Goal: Transaction & Acquisition: Purchase product/service

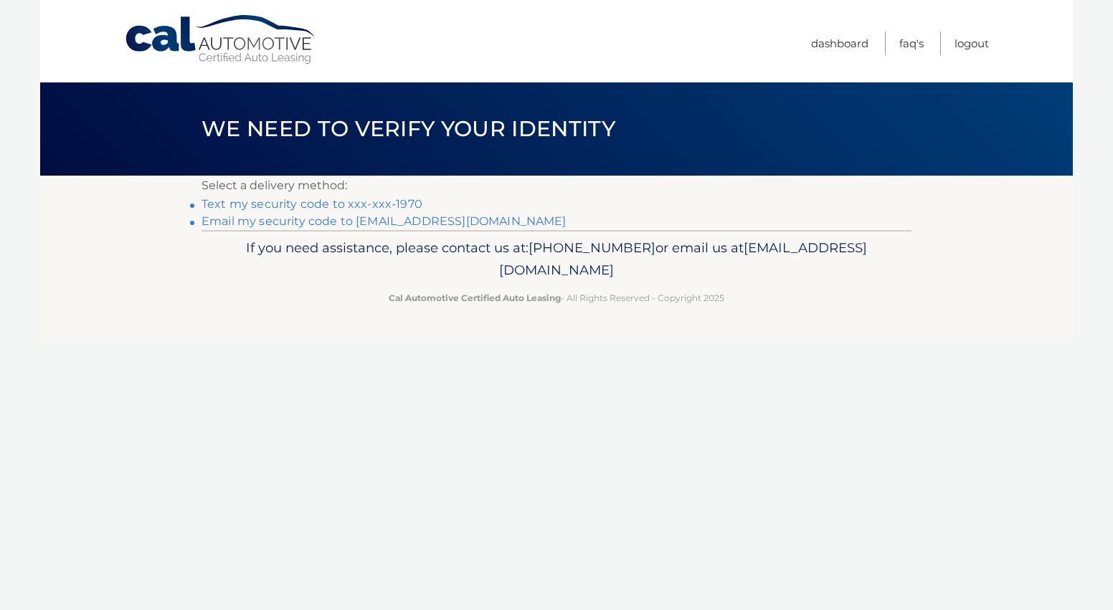
click at [363, 201] on link "Text my security code to xxx-xxx-1970" at bounding box center [311, 204] width 221 height 14
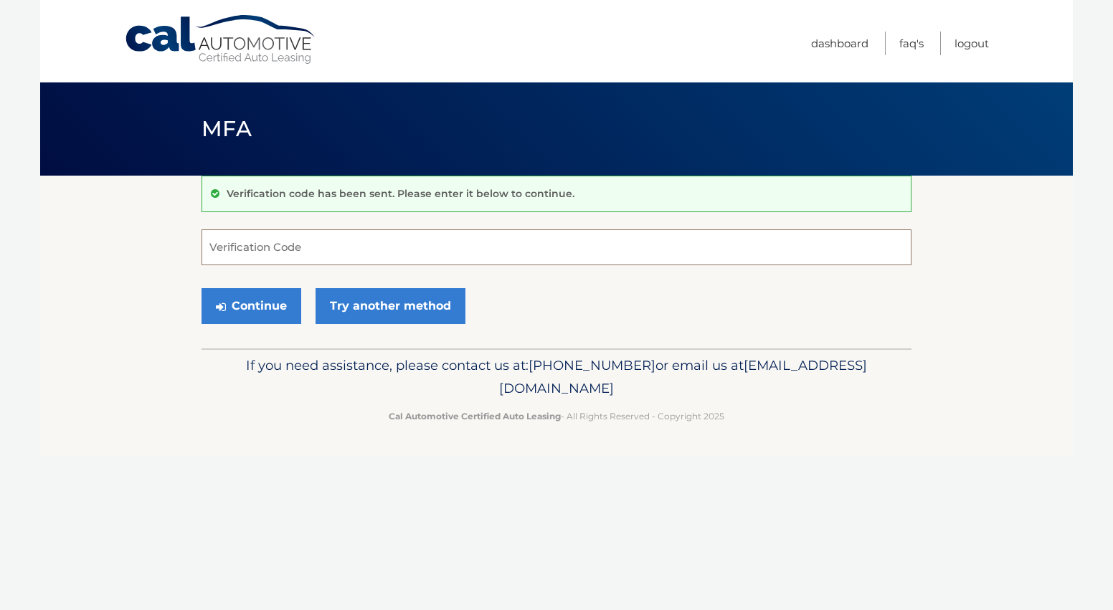
click at [285, 249] on input "Verification Code" at bounding box center [556, 247] width 710 height 36
type input "101803"
click at [260, 309] on button "Continue" at bounding box center [251, 306] width 100 height 36
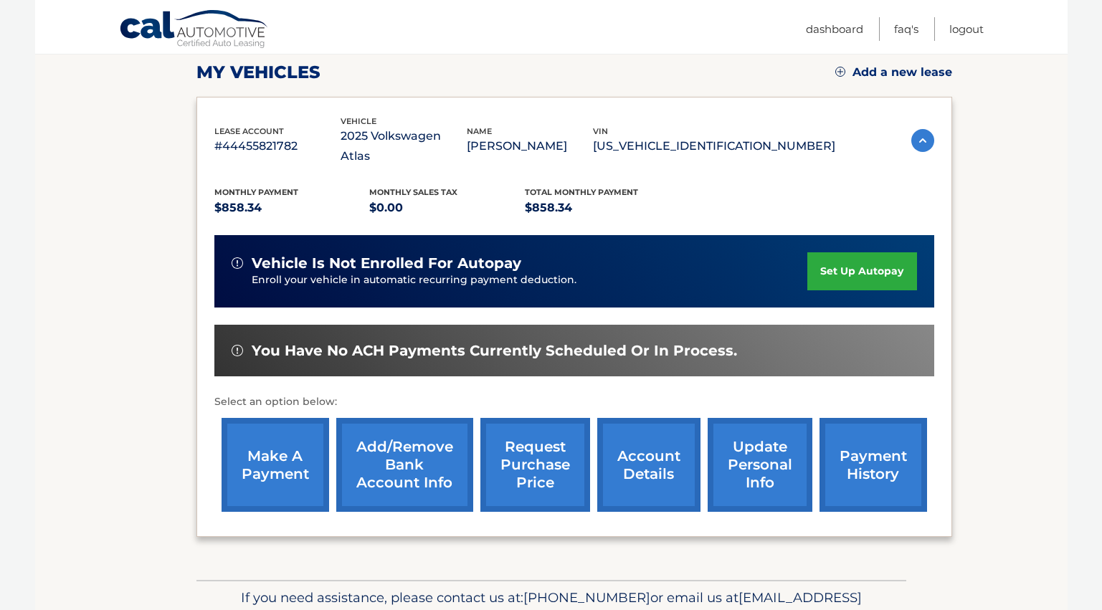
scroll to position [215, 0]
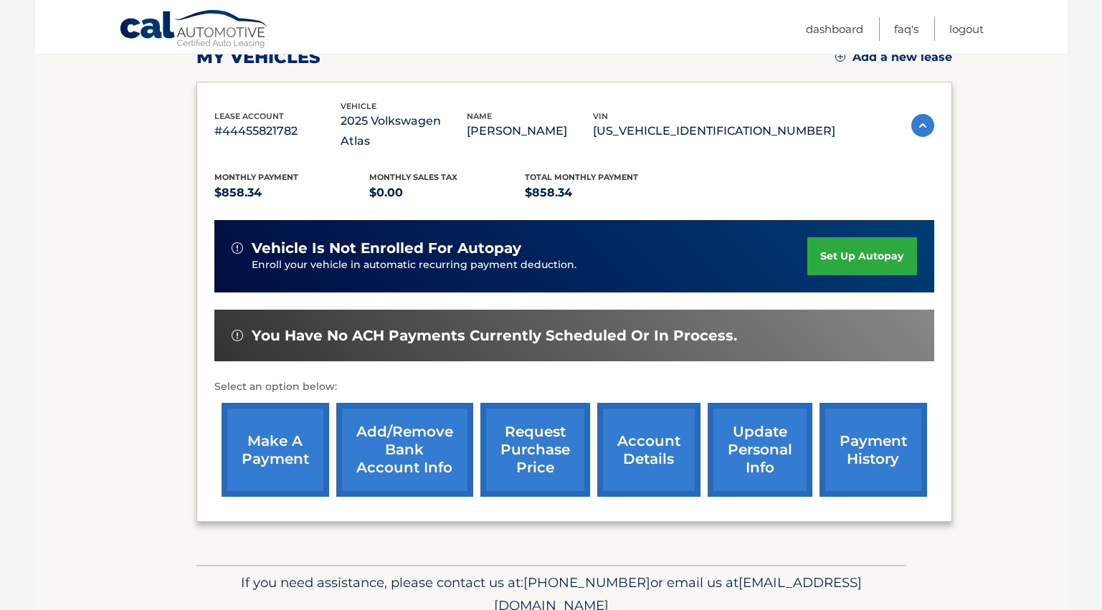
click at [287, 432] on link "make a payment" at bounding box center [276, 450] width 108 height 94
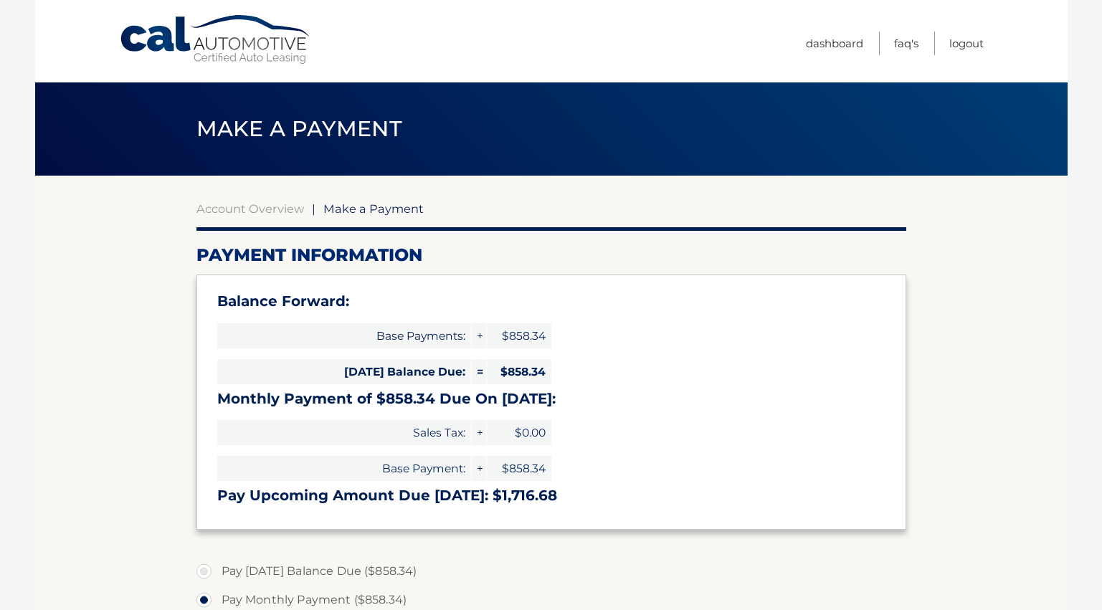
select select "OTdlOWZhMTYtODdiYS00YjgzLTlhMmEtOGM5MzVhZTVmNmFi"
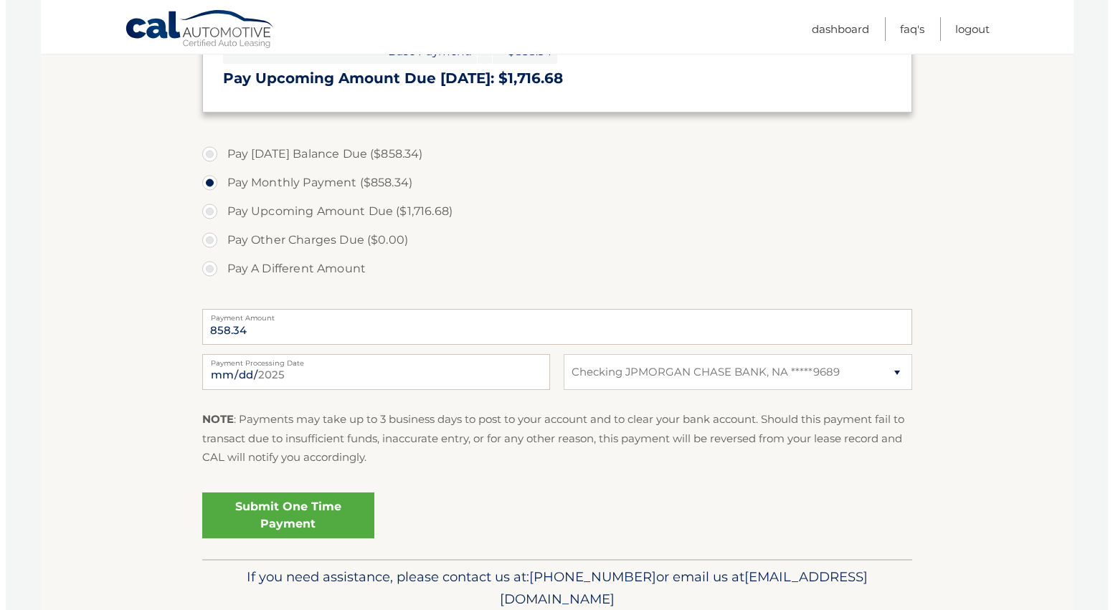
scroll to position [430, 0]
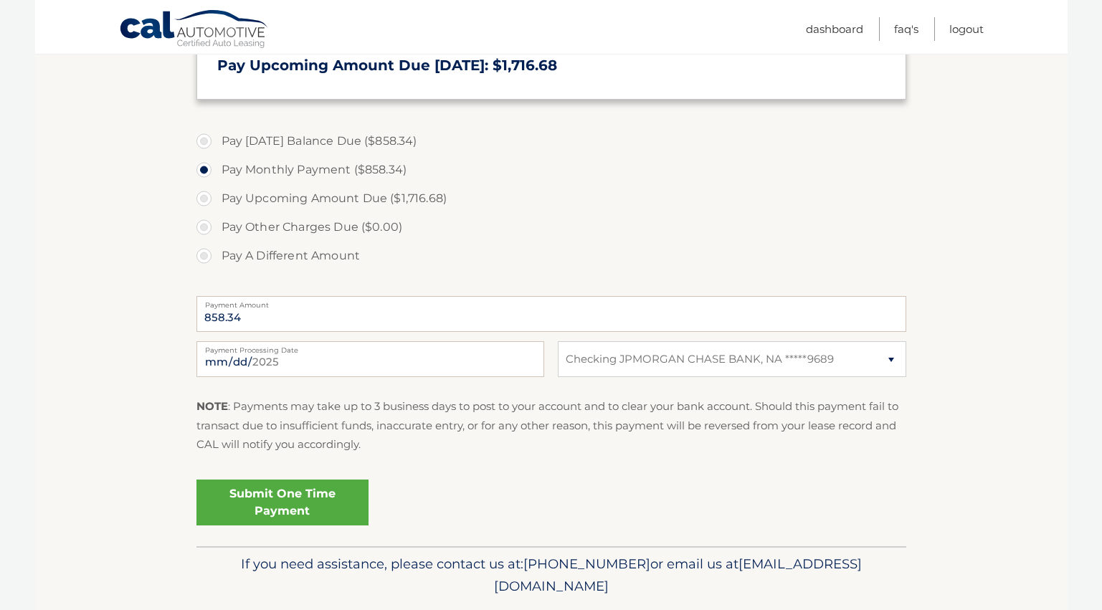
click at [326, 508] on link "Submit One Time Payment" at bounding box center [282, 503] width 172 height 46
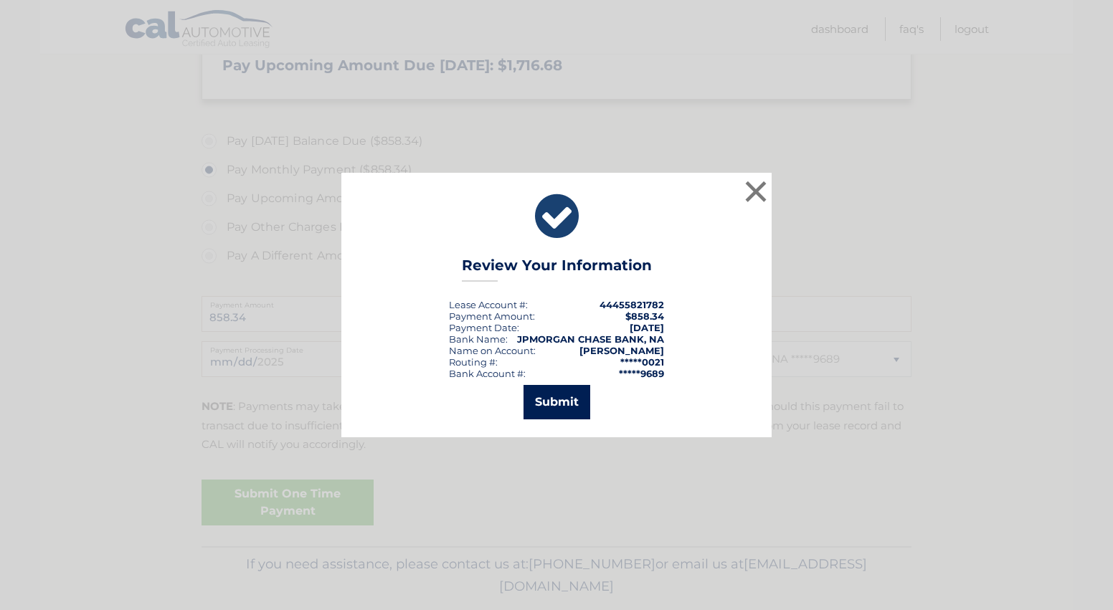
click at [573, 406] on button "Submit" at bounding box center [556, 402] width 67 height 34
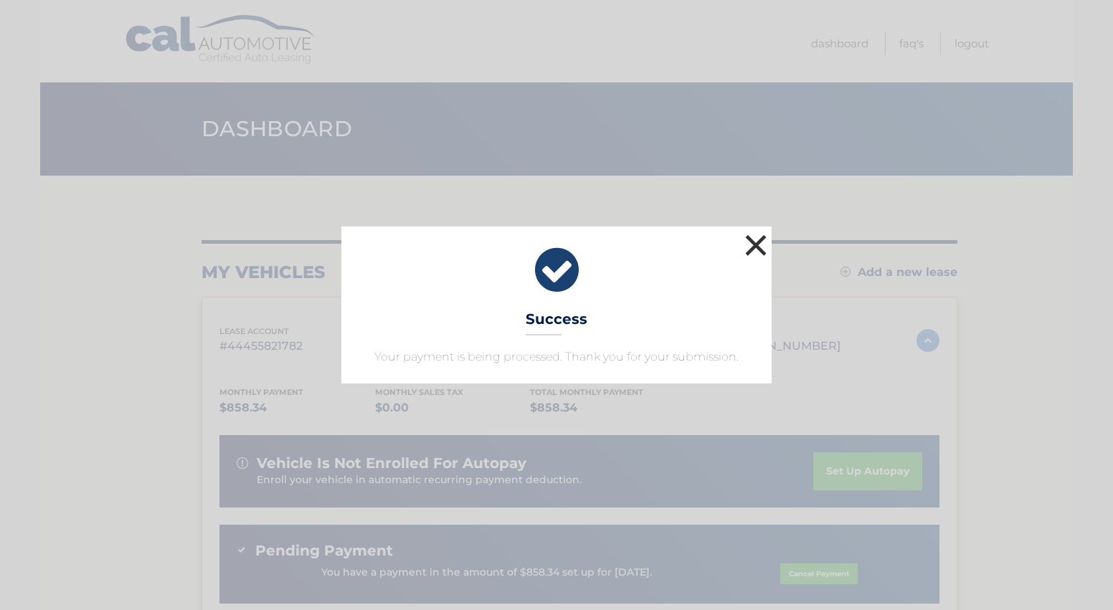
click at [755, 244] on button "×" at bounding box center [755, 245] width 29 height 29
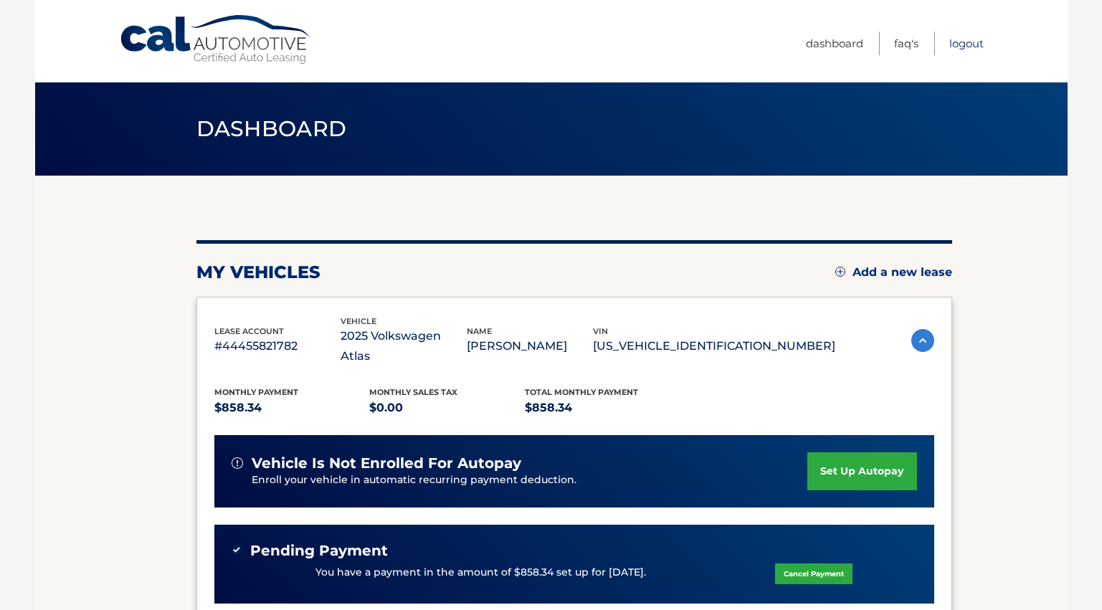
click at [967, 52] on link "Logout" at bounding box center [966, 44] width 34 height 24
